Goal: Complete application form

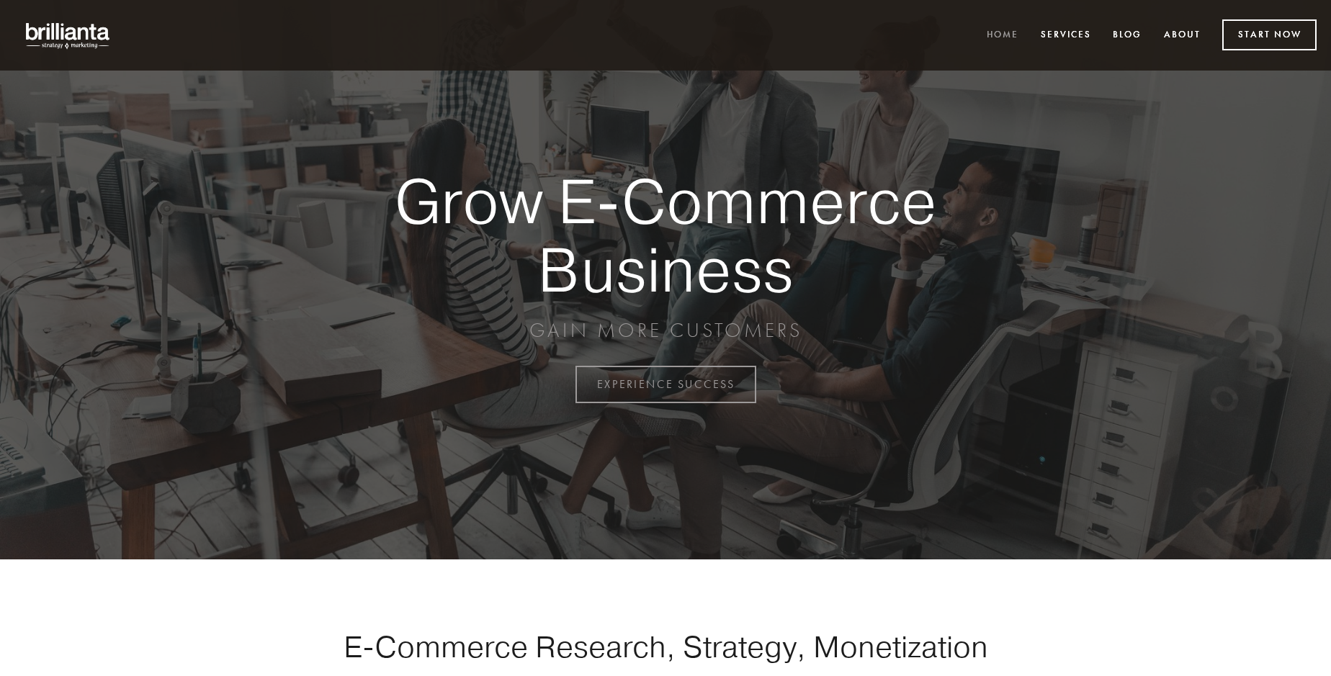
scroll to position [3776, 0]
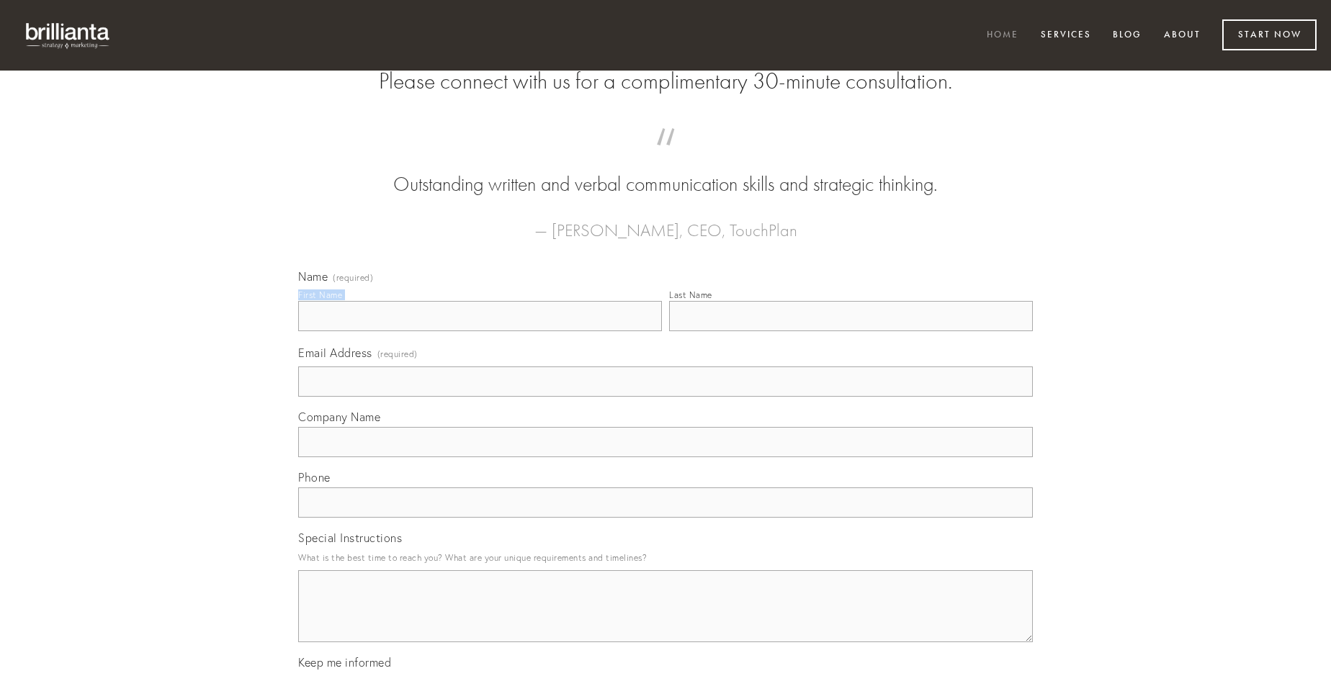
type input "[PERSON_NAME]"
click at [851, 331] on input "Last Name" at bounding box center [851, 316] width 364 height 30
type input "[PERSON_NAME]"
click at [666, 397] on input "Email Address (required)" at bounding box center [665, 382] width 735 height 30
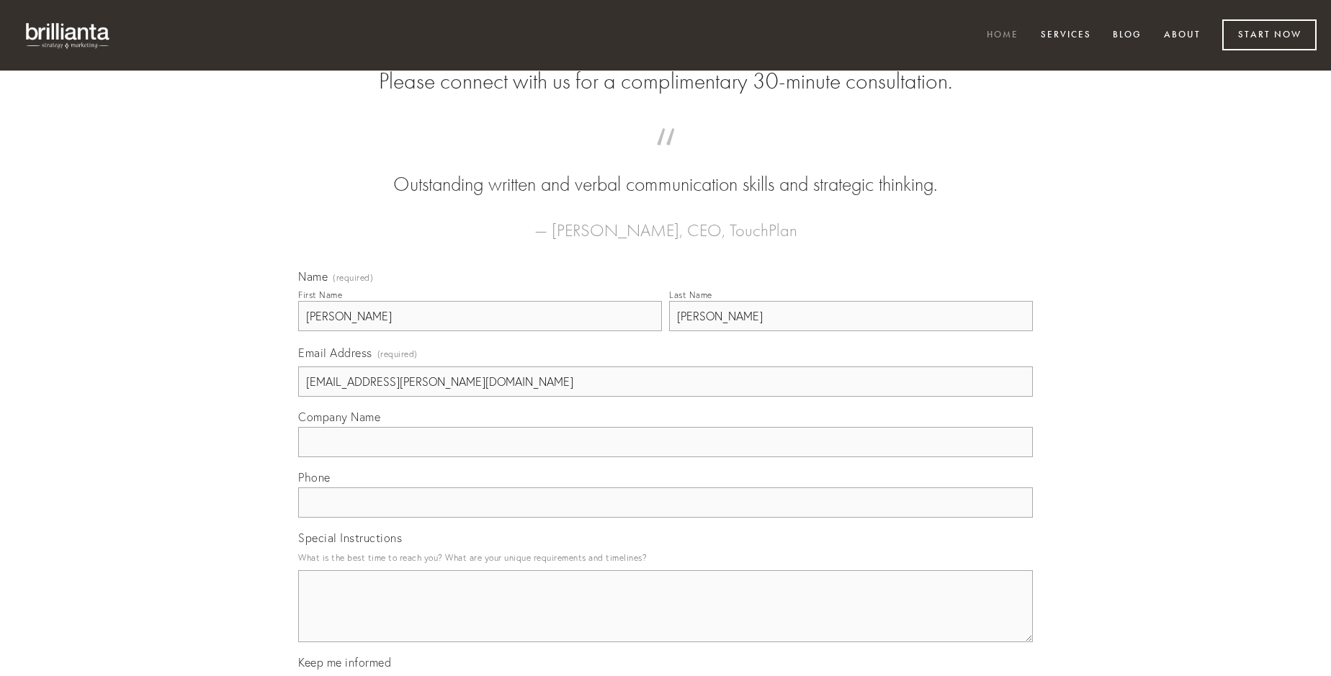
type input "[EMAIL_ADDRESS][PERSON_NAME][DOMAIN_NAME]"
click at [666, 457] on input "Company Name" at bounding box center [665, 442] width 735 height 30
type input "pecto"
click at [666, 518] on input "text" at bounding box center [665, 503] width 735 height 30
click at [666, 620] on textarea "Special Instructions" at bounding box center [665, 607] width 735 height 72
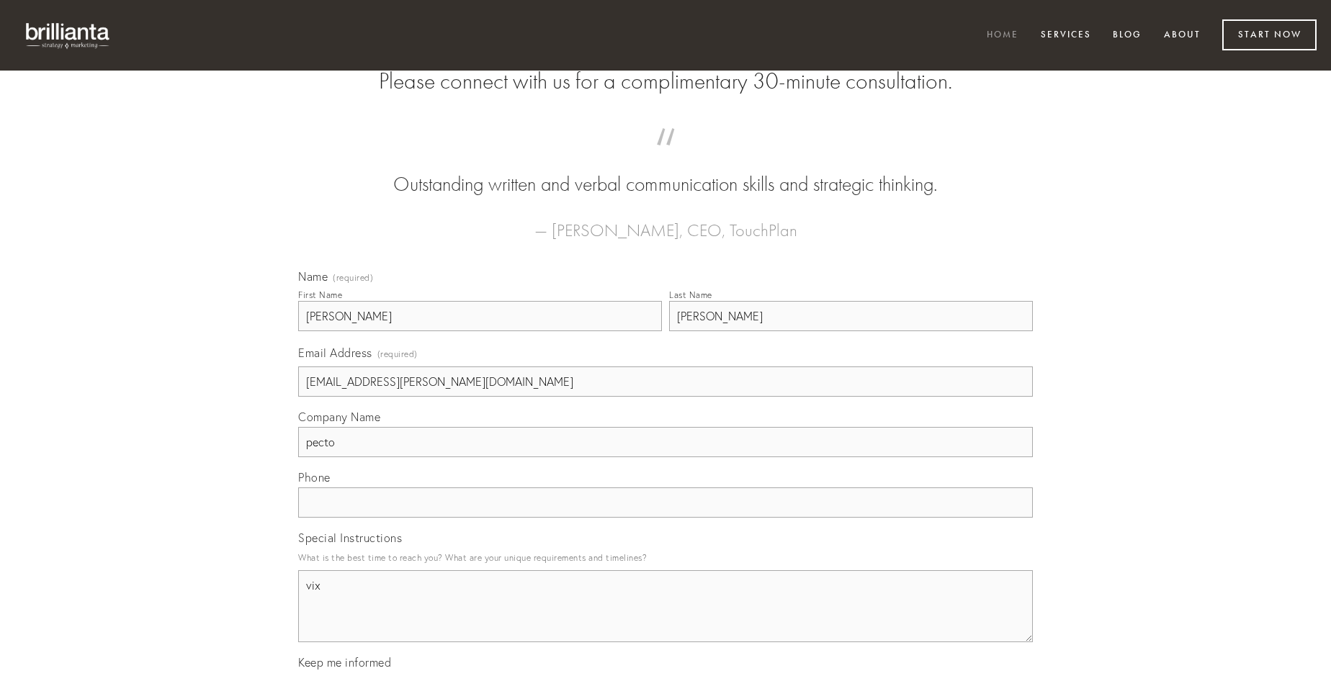
type textarea "vix"
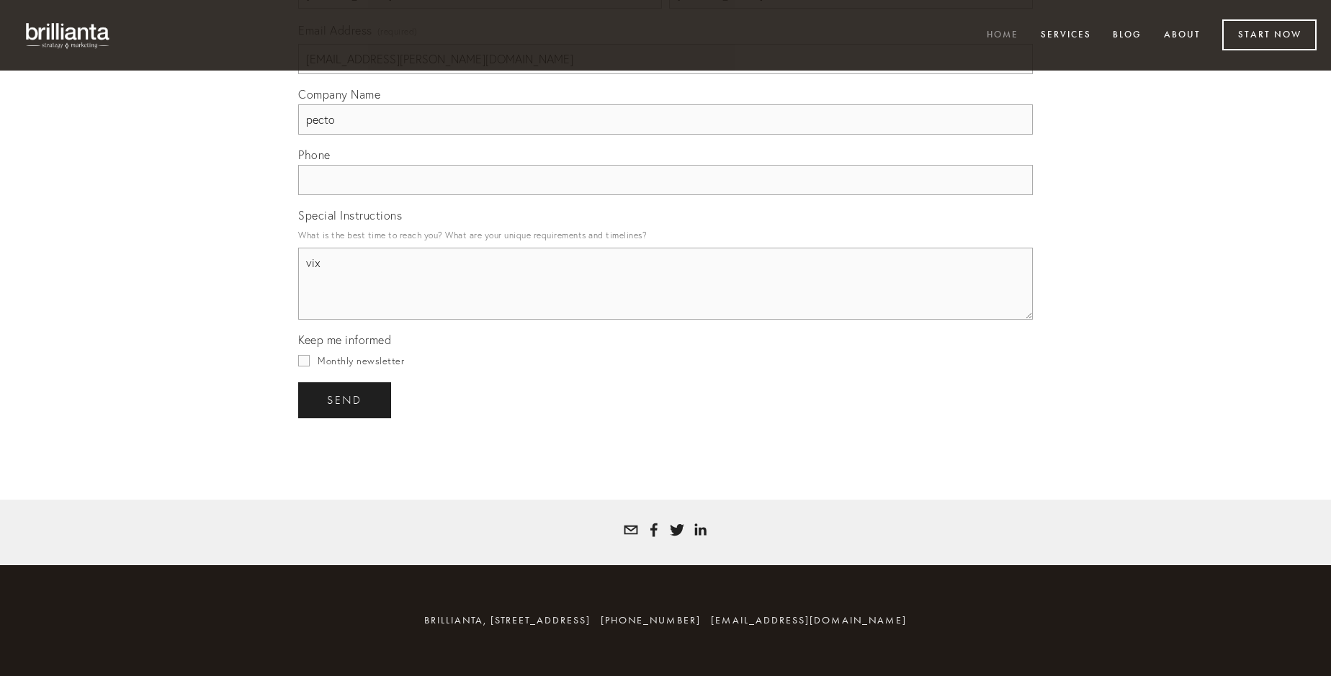
click at [346, 400] on span "send" at bounding box center [344, 400] width 35 height 13
